Goal: Information Seeking & Learning: Learn about a topic

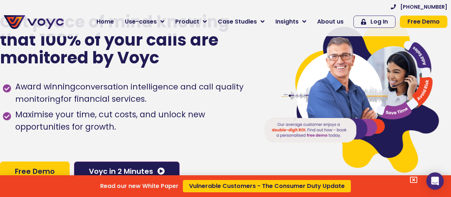
click at [153, 23] on div "Read our new White Paper Vulnerable Customers - The Consumer Duty Update" at bounding box center [225, 98] width 451 height 197
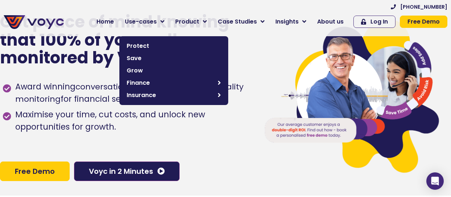
click at [190, 21] on span "Product" at bounding box center [187, 21] width 24 height 9
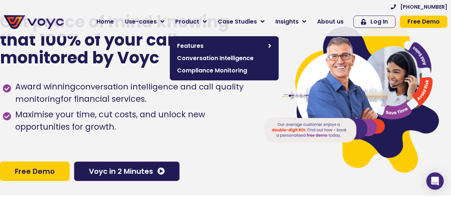
click at [246, 21] on span "Case Studies" at bounding box center [237, 21] width 39 height 9
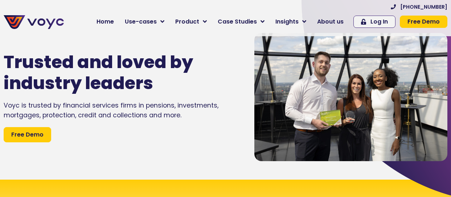
click at [196, 22] on span "Product" at bounding box center [187, 21] width 24 height 9
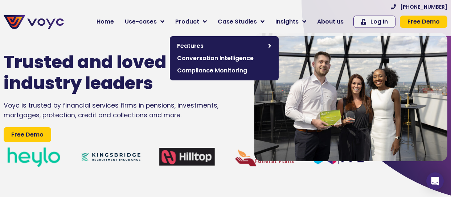
click at [194, 24] on span "Product" at bounding box center [187, 21] width 24 height 9
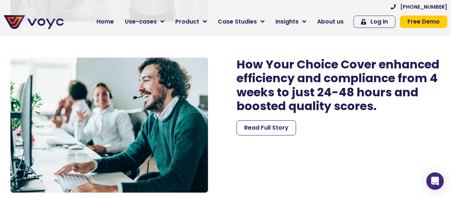
scroll to position [1248, 5]
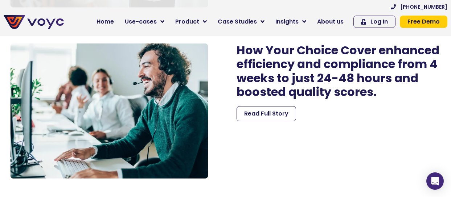
click at [359, 122] on div "Read Full Story" at bounding box center [342, 113] width 211 height 15
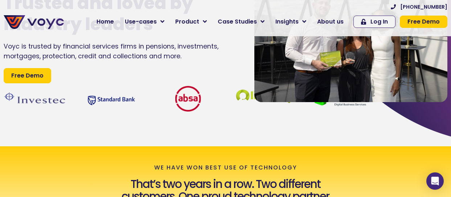
scroll to position [61, 0]
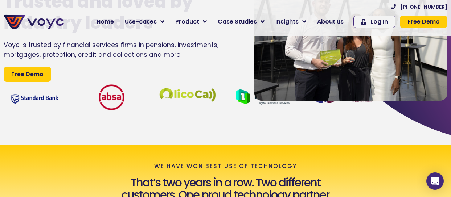
drag, startPoint x: 264, startPoint y: 107, endPoint x: 207, endPoint y: 104, distance: 57.4
click at [207, 104] on div "Trusted and loved by industry leaders Voyc is trusted by financial services fir…" at bounding box center [225, 36] width 451 height 197
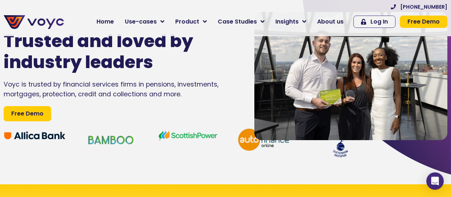
scroll to position [33, 5]
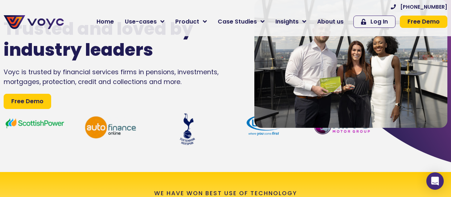
drag, startPoint x: 148, startPoint y: 145, endPoint x: 228, endPoint y: 132, distance: 81.6
click at [228, 132] on div "Trusted and loved by industry leaders Voyc is trusted by financial services fir…" at bounding box center [121, 63] width 243 height 197
drag, startPoint x: 228, startPoint y: 132, endPoint x: 194, endPoint y: 134, distance: 33.8
click at [194, 134] on div "Trusted and loved by industry leaders Voyc is trusted by financial services fir…" at bounding box center [121, 63] width 243 height 197
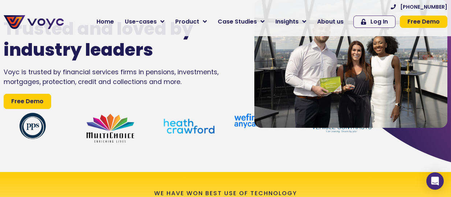
drag, startPoint x: 300, startPoint y: 137, endPoint x: 267, endPoint y: 147, distance: 34.0
click at [267, 147] on div at bounding box center [346, 63] width 207 height 197
